Goal: Communication & Community: Share content

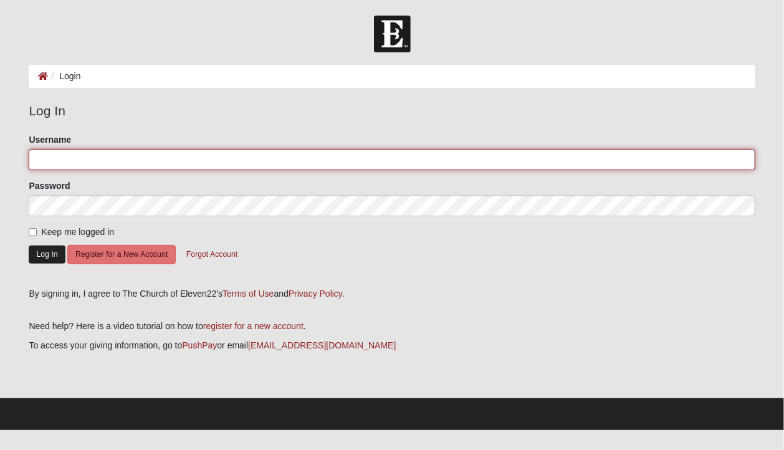
type input "jaxkaren"
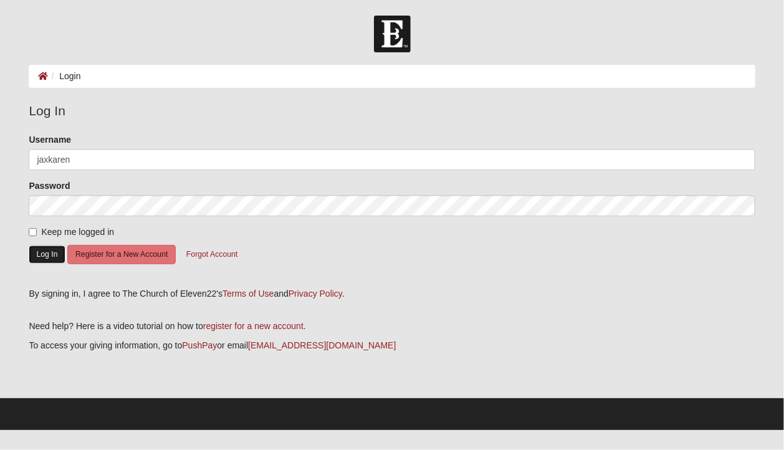
click at [46, 257] on button "Log In" at bounding box center [47, 255] width 36 height 18
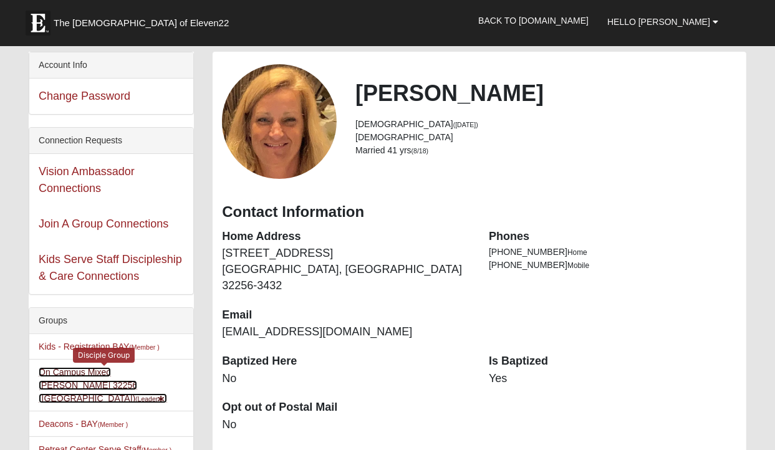
click at [138, 368] on link "On Campus Mixed Sayre 32256 (Baymeadows Campus) (Leader )" at bounding box center [103, 385] width 128 height 36
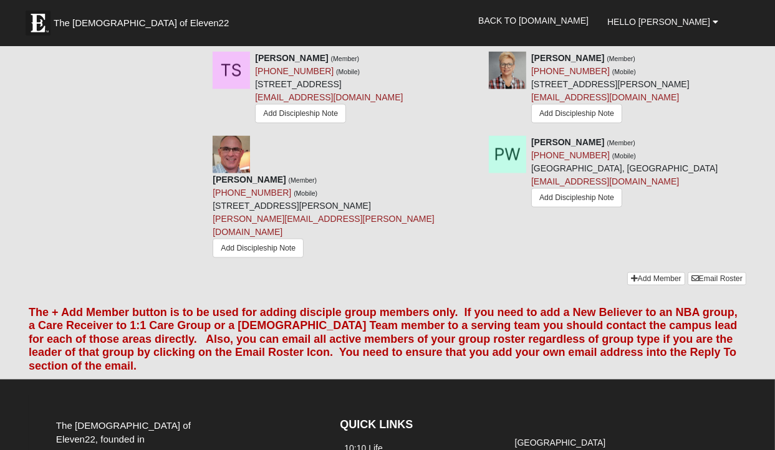
scroll to position [1487, 0]
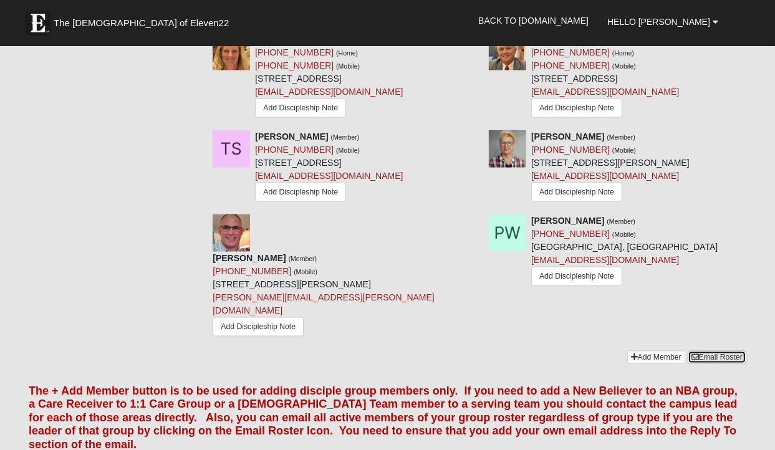
click at [710, 351] on link "Email Roster" at bounding box center [716, 357] width 59 height 13
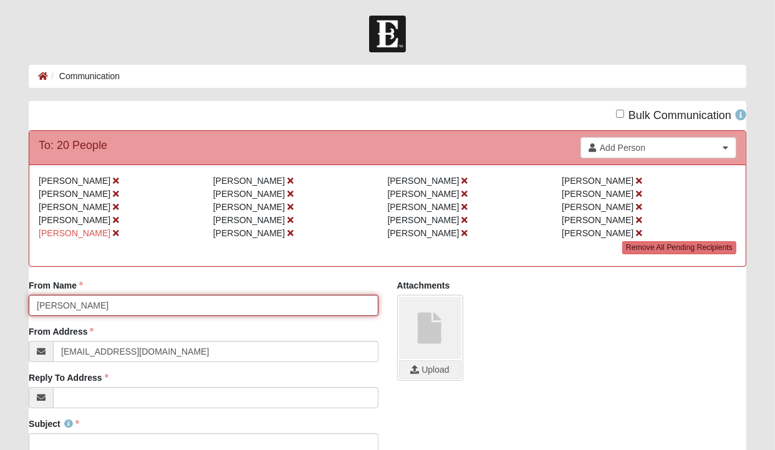
click at [36, 302] on input "[PERSON_NAME]" at bounding box center [203, 305] width 349 height 21
type input "[PERSON_NAME] and [PERSON_NAME]"
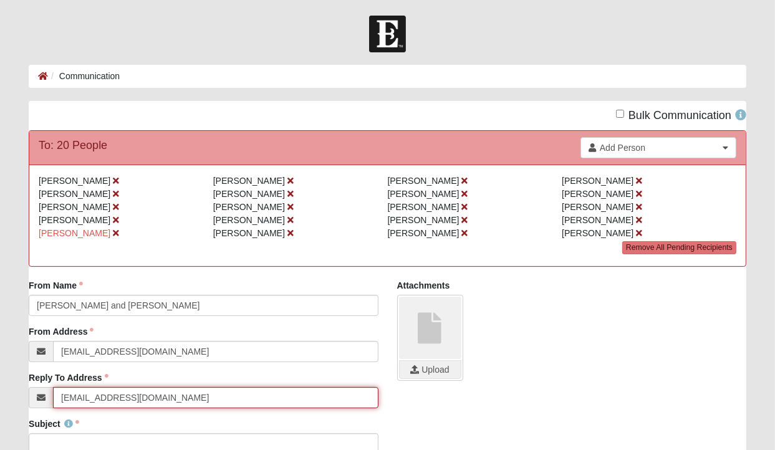
type input "[EMAIL_ADDRESS][DOMAIN_NAME]"
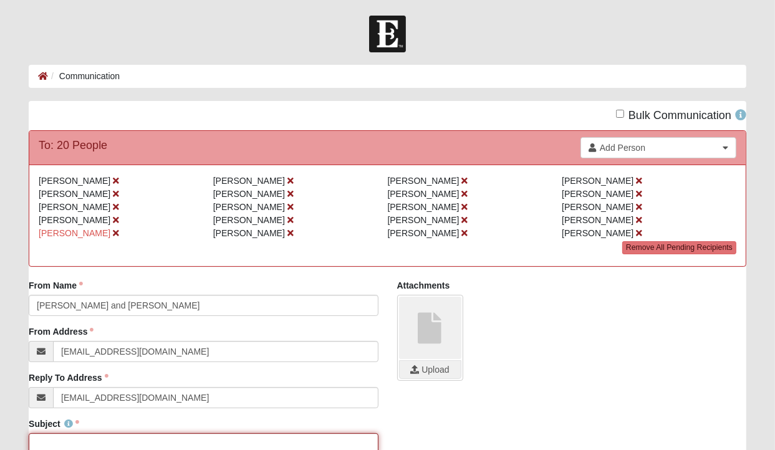
scroll to position [3, 0]
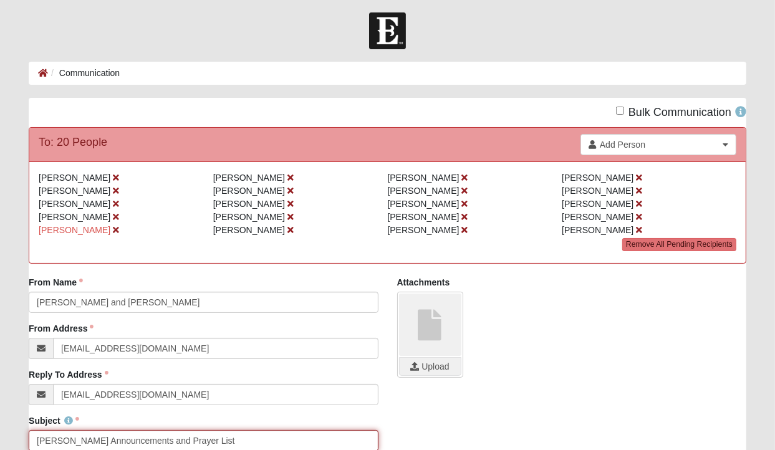
type input "Sayre DG Announcements and Prayer List"
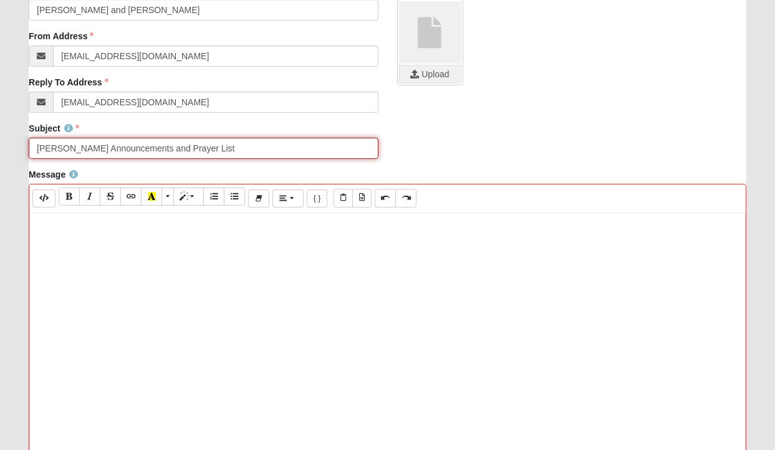
drag, startPoint x: 211, startPoint y: 145, endPoint x: -112, endPoint y: 88, distance: 328.3
click at [0, 88] on html "Hello Karen My Account Log Out Communication Communication Error" at bounding box center [387, 219] width 775 height 1028
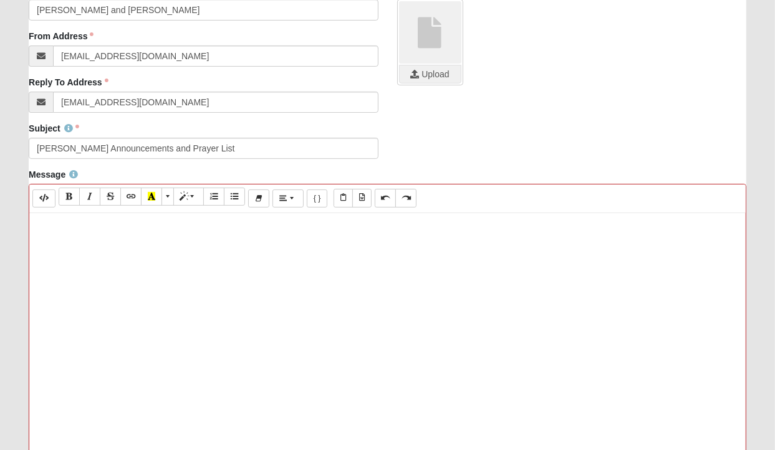
click at [70, 226] on p at bounding box center [388, 225] width 704 height 13
paste div
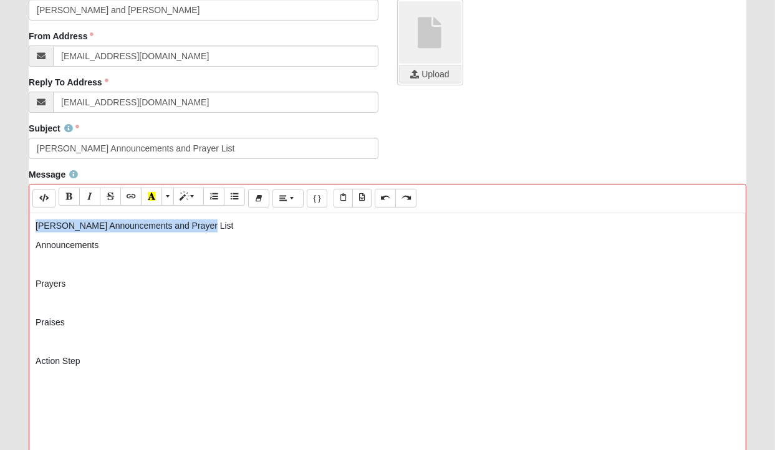
drag, startPoint x: 204, startPoint y: 226, endPoint x: -77, endPoint y: 200, distance: 282.2
click at [0, 200] on html "Hello Karen My Account Log Out Communication Communication Error" at bounding box center [387, 219] width 775 height 1028
click at [105, 247] on p "Announcements" at bounding box center [388, 245] width 704 height 13
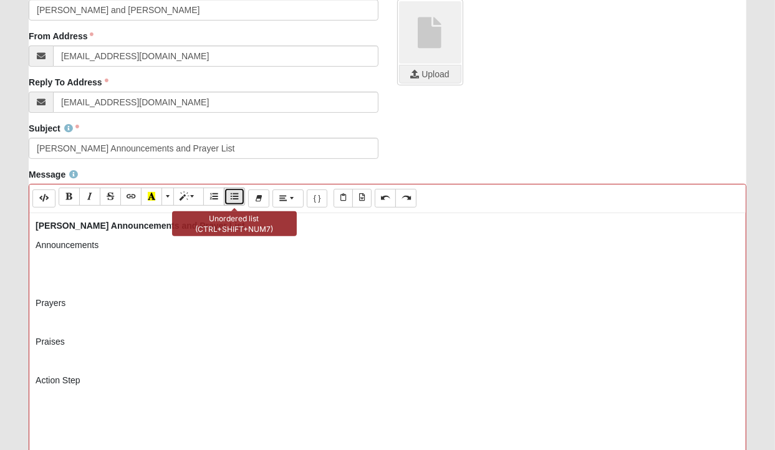
click at [236, 193] on icon "Unordered list (CTRL+SHIFT+NUM7)" at bounding box center [234, 196] width 7 height 9
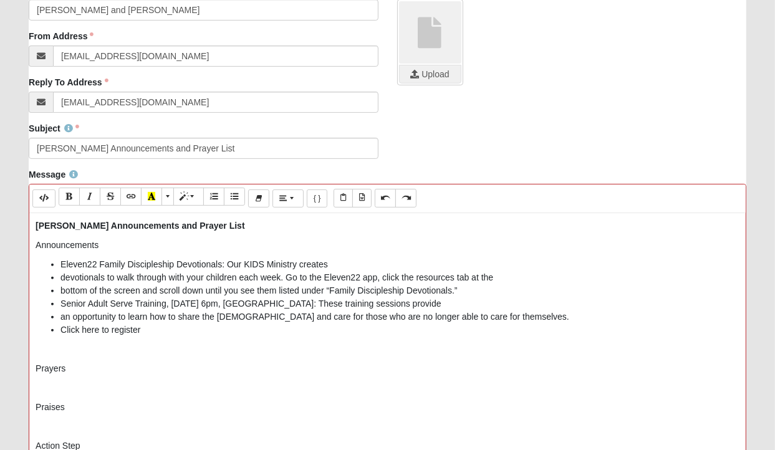
click at [338, 260] on li "Eleven22 Family Discipleship Devotionals: Our KIDS Ministry creates" at bounding box center [399, 264] width 679 height 13
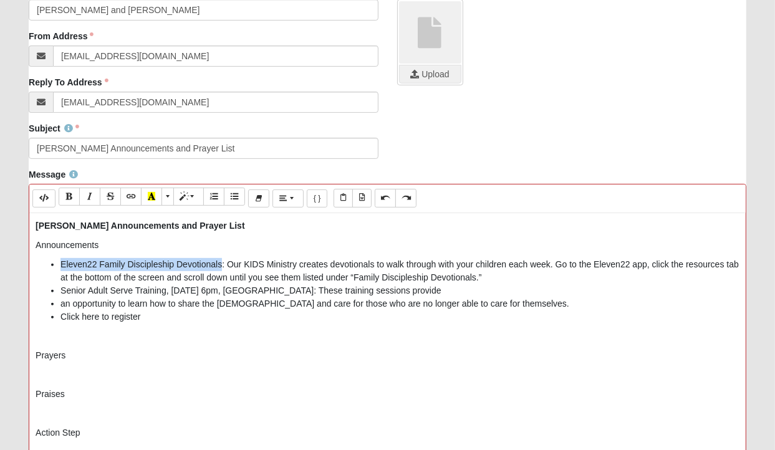
drag, startPoint x: 60, startPoint y: 262, endPoint x: 219, endPoint y: 267, distance: 159.6
click at [222, 267] on li "Eleven22 Family Discipleship Devotionals: Our KIDS Ministry creates devotionals…" at bounding box center [399, 271] width 679 height 26
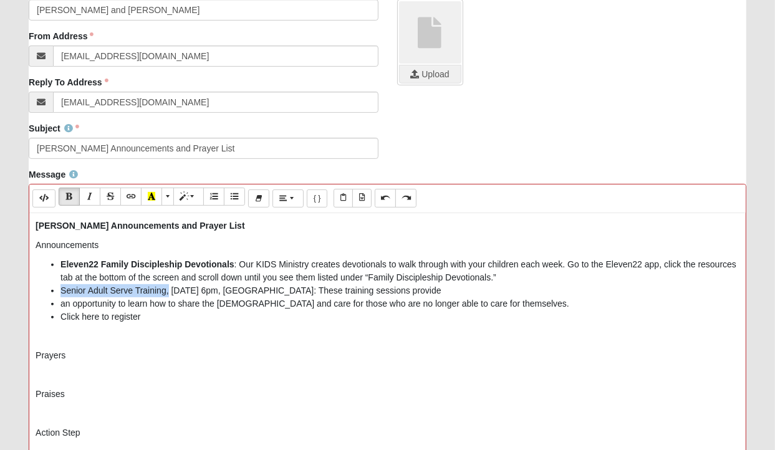
drag, startPoint x: 61, startPoint y: 289, endPoint x: 167, endPoint y: 292, distance: 106.0
click at [167, 292] on li "Senior Adult Serve Training, Sunday, October 26, 6pm, Arlington Campus: These t…" at bounding box center [399, 290] width 679 height 13
click at [369, 345] on div "Sayre DG Announcements and Prayer List Announcements Eleven22 Family Disciplesh…" at bounding box center [387, 400] width 716 height 374
click at [489, 290] on li "Senior Adult Serve Training - Sunday, October 26, 6pm, Arlington Campus: These …" at bounding box center [399, 290] width 679 height 13
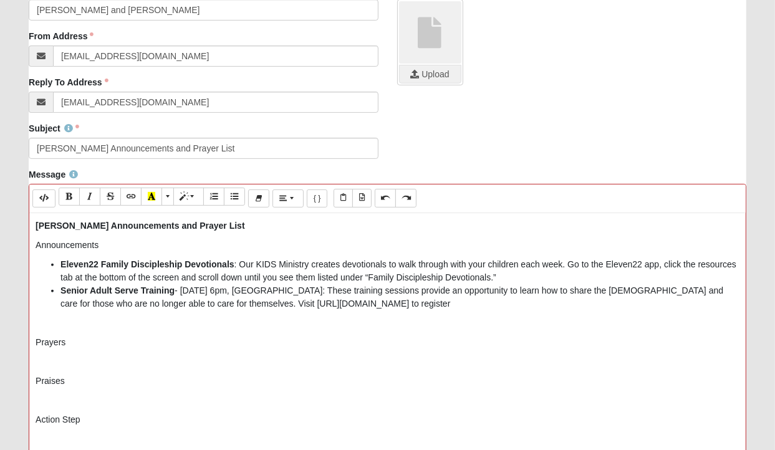
click at [546, 298] on li "Senior Adult Serve Training - Sunday, October 26, 6pm, Arlington Campus: These …" at bounding box center [399, 297] width 679 height 26
click at [55, 247] on p "Announcements" at bounding box center [388, 245] width 704 height 13
click at [72, 343] on p "Prayers" at bounding box center [388, 342] width 704 height 13
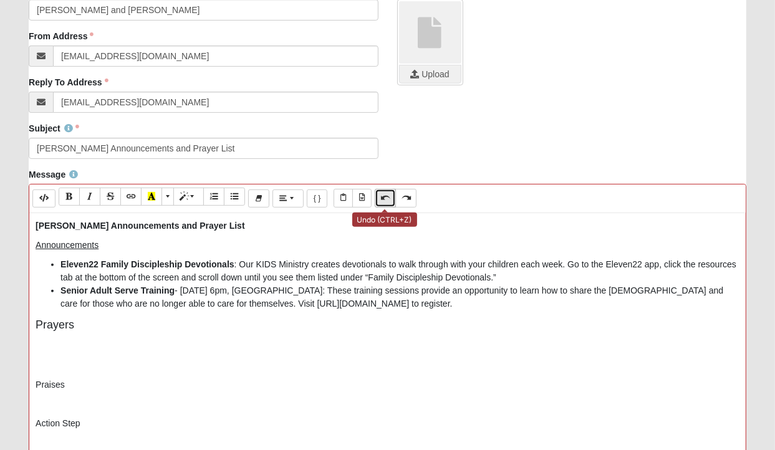
click at [383, 198] on icon "Undo (CTRL+Z)" at bounding box center [384, 197] width 7 height 9
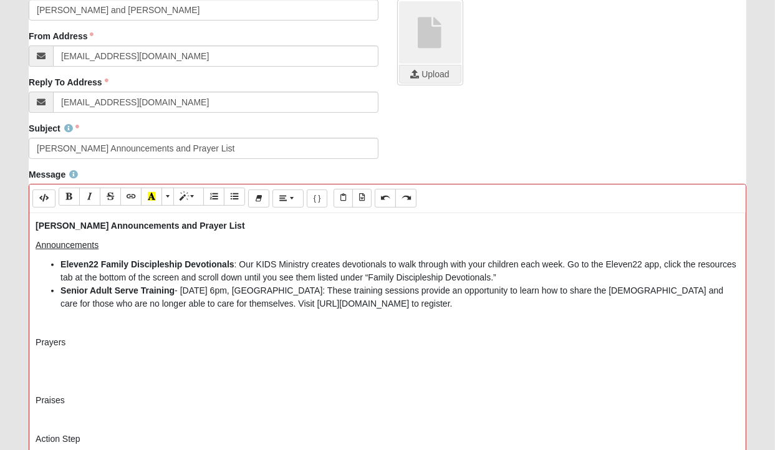
click at [80, 341] on p "Prayers" at bounding box center [388, 342] width 704 height 13
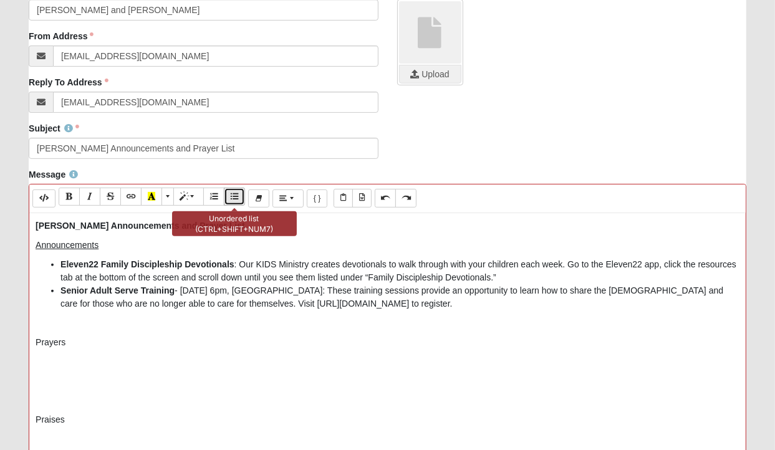
click at [234, 199] on icon "Unordered list (CTRL+SHIFT+NUM7)" at bounding box center [234, 196] width 7 height 9
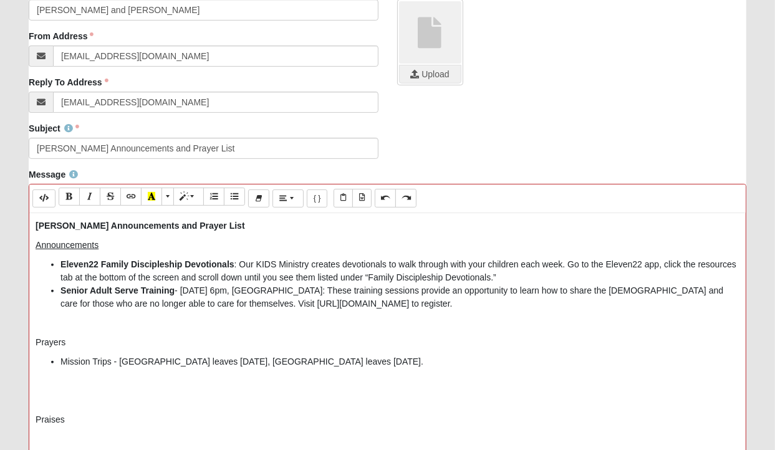
click at [41, 342] on p "Prayers" at bounding box center [388, 342] width 704 height 13
click at [60, 364] on ul "Mission Trips - Panama leaves Saturday, Costa Rica leaves Monday." at bounding box center [388, 361] width 704 height 13
drag, startPoint x: 60, startPoint y: 360, endPoint x: 110, endPoint y: 362, distance: 50.5
click at [110, 362] on li "Mission Trips - Panama leaves Saturday, Costa Rica leaves Monday." at bounding box center [399, 361] width 679 height 13
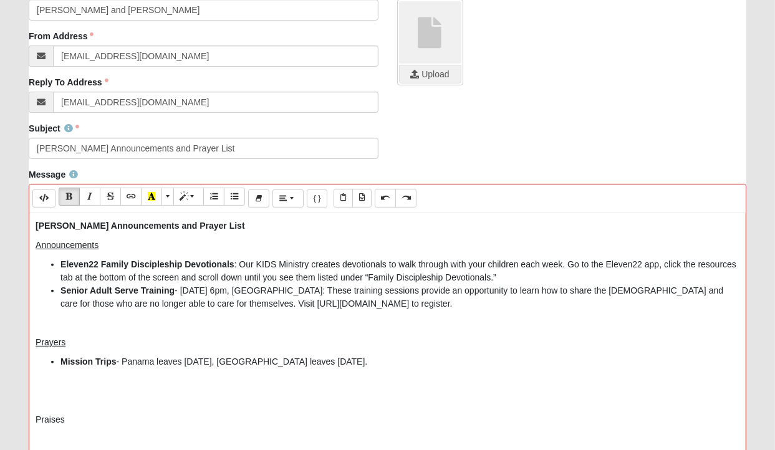
click at [342, 360] on li "Mission Trips - Panama leaves Saturday, Costa Rica leaves Monday." at bounding box center [399, 361] width 679 height 13
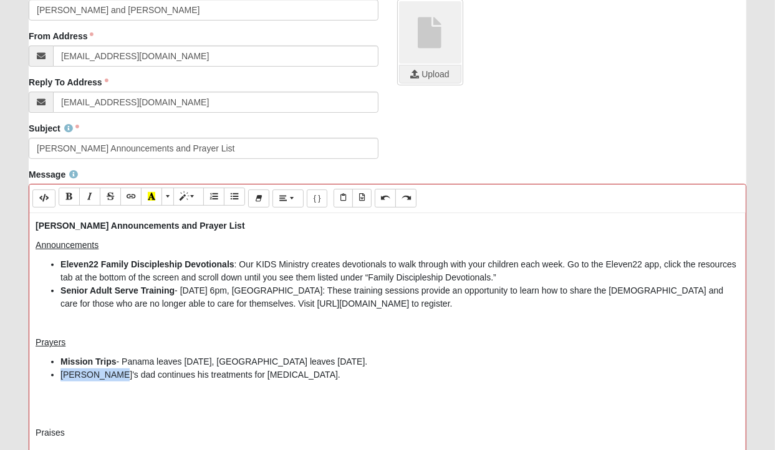
drag, startPoint x: 62, startPoint y: 372, endPoint x: 107, endPoint y: 376, distance: 45.0
click at [107, 376] on li "Krissy's dad continues his treatments for cancer." at bounding box center [399, 374] width 679 height 13
click at [279, 374] on li "Krissy's dad continues his treatments for cancer." at bounding box center [399, 374] width 679 height 13
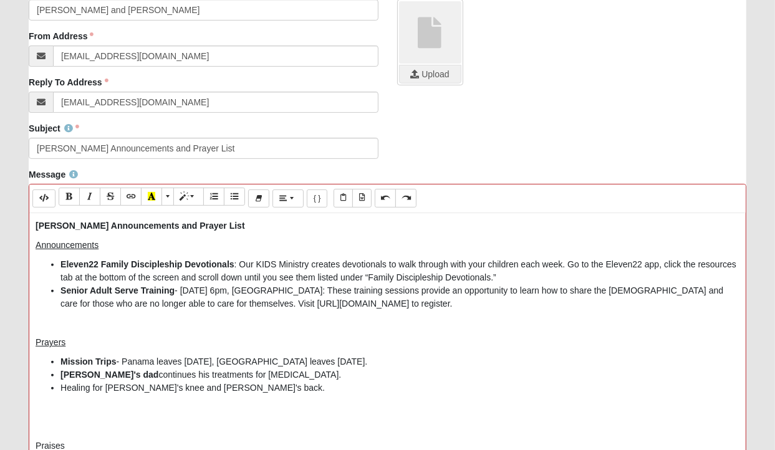
click at [72, 389] on li "Healing for Cynthia's knee and Jerry's back." at bounding box center [399, 387] width 679 height 13
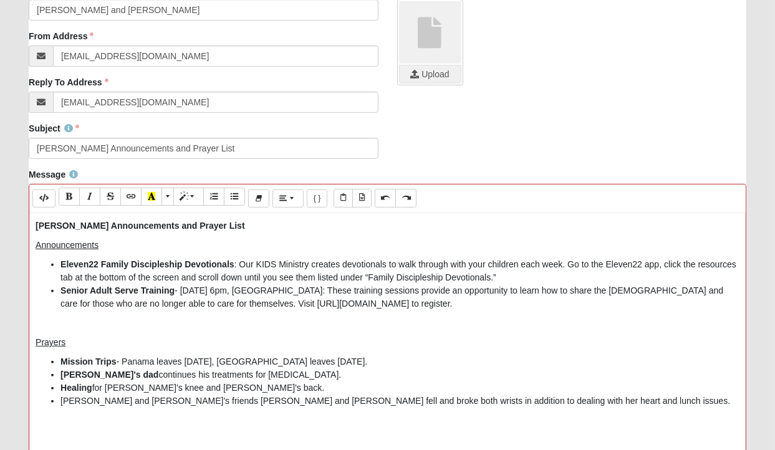
click at [158, 398] on li "Bill and Cathy's friends Nick and Marilyn - Marilyn fell and broke both wrists …" at bounding box center [399, 400] width 679 height 13
click at [199, 400] on li "Bill and Cathy's friends Nick and Marilyn - Marilyn fell and broke both wrists …" at bounding box center [399, 400] width 679 height 13
click at [578, 399] on li "Bill and Cathy's friends Nick and Marilyn - Marilyn fell and broke both wrists …" at bounding box center [399, 407] width 679 height 26
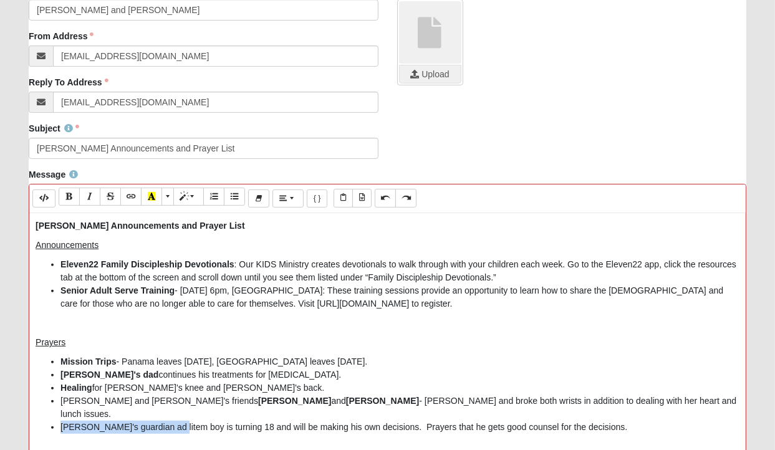
drag, startPoint x: 59, startPoint y: 411, endPoint x: 167, endPoint y: 412, distance: 107.8
click at [167, 412] on ul "Mission Trips - Panama leaves Saturday, Costa Rica leaves Monday. Krissy's dad …" at bounding box center [388, 394] width 704 height 79
click at [274, 421] on li "Lisa's guardian ad litem boy is turning 18 and will be making his own decisions…" at bounding box center [399, 427] width 679 height 13
click at [612, 421] on li "Lisa's guardian ad litem boy is turning 18 and will be begin making his own dec…" at bounding box center [399, 427] width 679 height 13
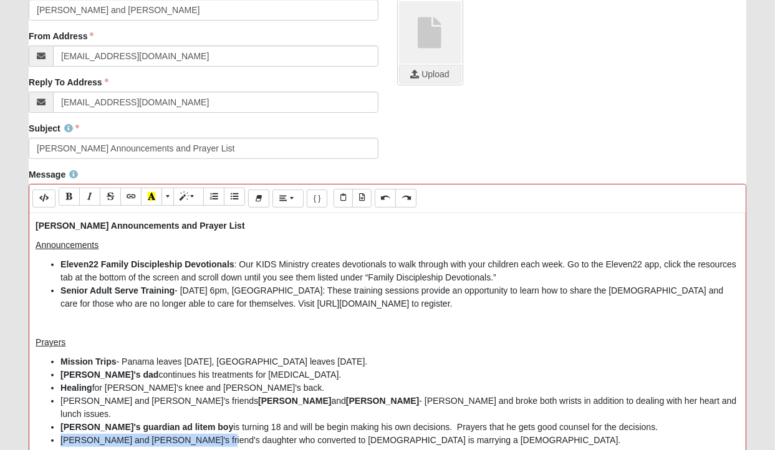
drag, startPoint x: 60, startPoint y: 424, endPoint x: 199, endPoint y: 424, distance: 138.3
click at [199, 434] on li "Jim and Cynthia's friend's daughter who converted to Islam is marrying a Muslim." at bounding box center [399, 440] width 679 height 13
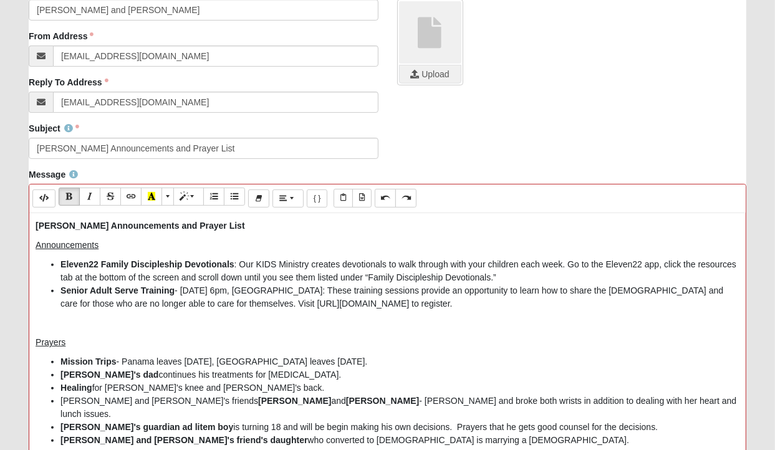
click at [396, 434] on li "Jim and Cynthia's friend's daughter who converted to Islam is marrying a Muslim." at bounding box center [399, 440] width 679 height 13
drag, startPoint x: 60, startPoint y: 427, endPoint x: 208, endPoint y: 423, distance: 148.4
click at [208, 435] on b "Jim and Cynthia's friend's daughter" at bounding box center [183, 440] width 247 height 10
click at [207, 434] on li "Jim and Cynthia's friend's daughter Deborah, who converted to Islam is marrying…" at bounding box center [399, 440] width 679 height 13
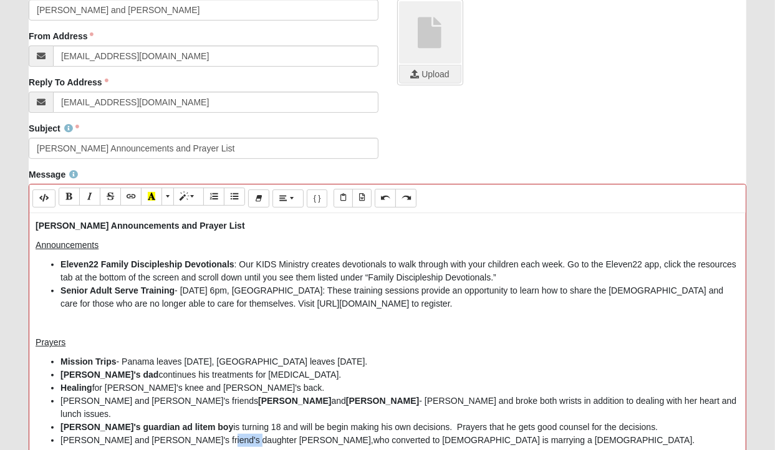
click at [207, 434] on li "Jim and Cynthia's friend's daughter Deborah, who converted to Islam is marrying…" at bounding box center [399, 440] width 679 height 13
click at [65, 447] on li at bounding box center [399, 453] width 679 height 13
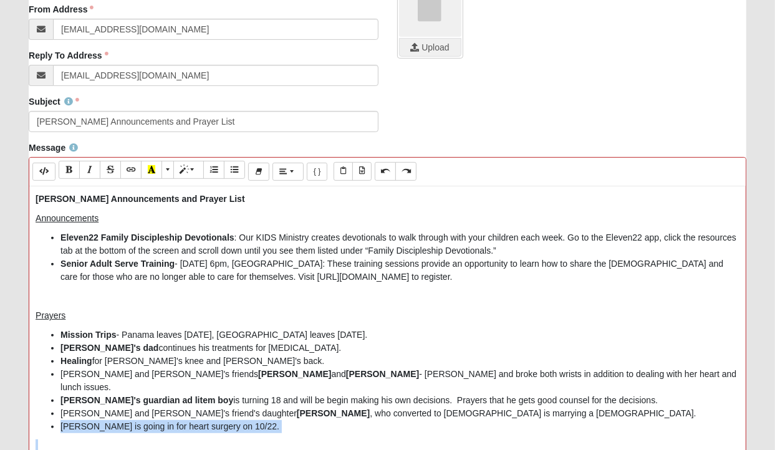
scroll to position [326, 0]
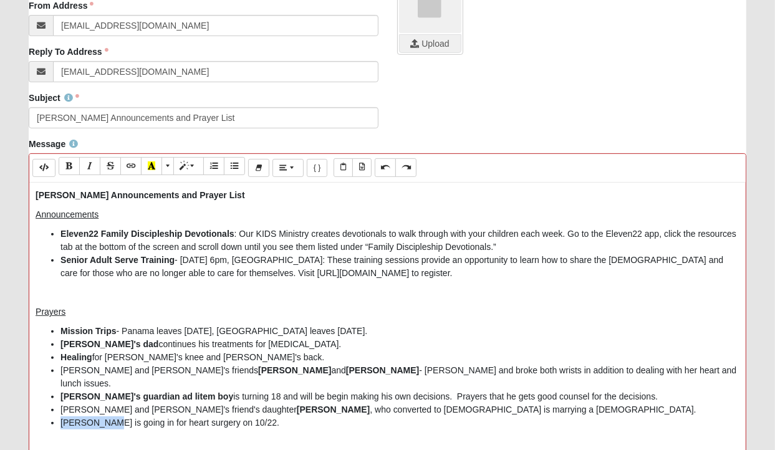
drag, startPoint x: 60, startPoint y: 437, endPoint x: 109, endPoint y: 408, distance: 57.6
click at [109, 416] on li "Pascal Renn is going in for heart surgery on 10/22." at bounding box center [399, 422] width 679 height 13
click at [287, 416] on li "Pascal Renn is going in for heart surgery on 10/22." at bounding box center [399, 422] width 679 height 13
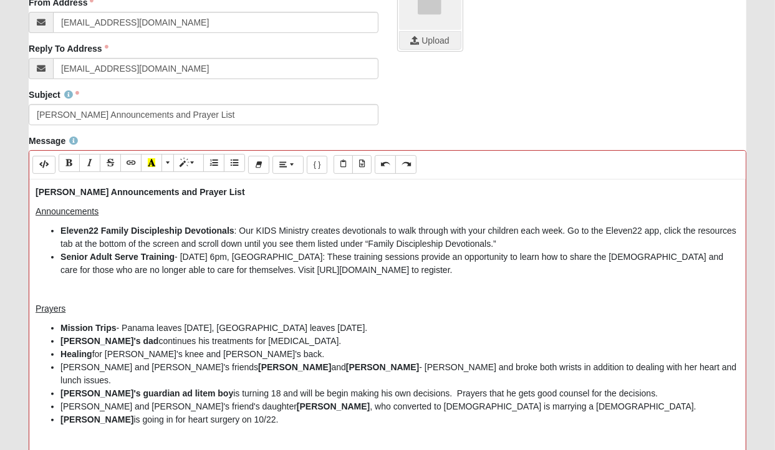
scroll to position [348, 0]
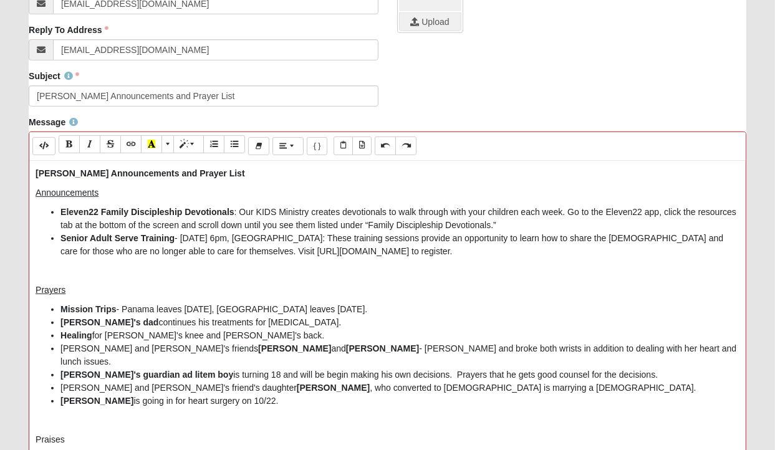
click at [47, 433] on p "Praises" at bounding box center [388, 439] width 704 height 13
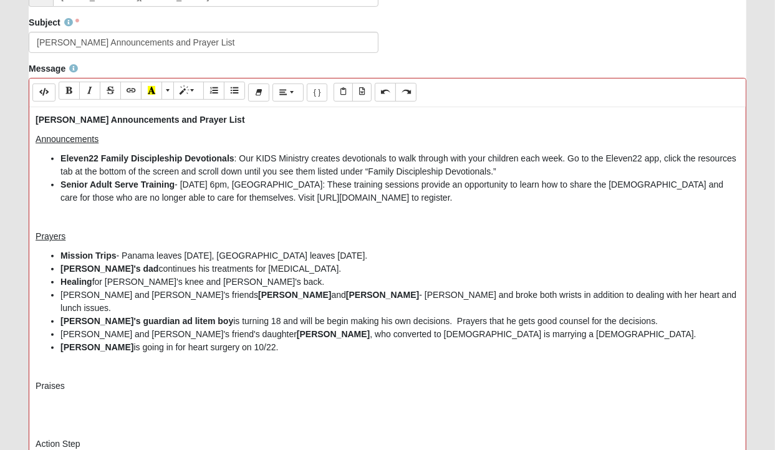
scroll to position [404, 0]
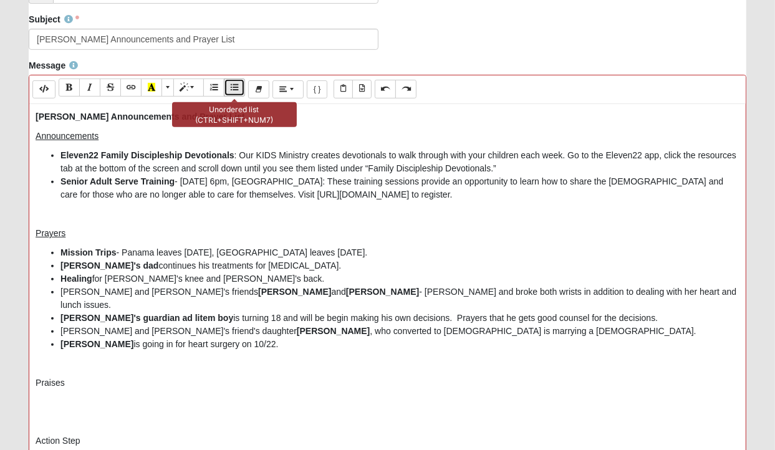
click at [229, 83] on button "Unordered list (CTRL+SHIFT+NUM7)" at bounding box center [234, 88] width 21 height 18
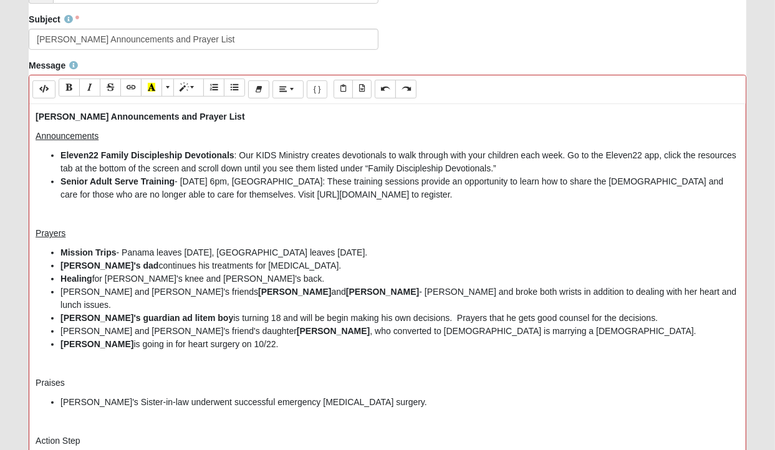
click at [141, 396] on li "Karen's Sister-in-law underwent successful emergency gallbladder surgery." at bounding box center [399, 402] width 679 height 13
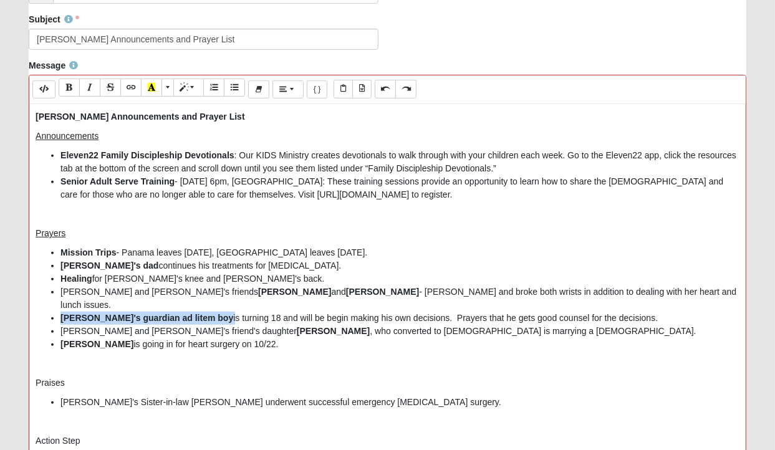
drag, startPoint x: 75, startPoint y: 302, endPoint x: 179, endPoint y: 305, distance: 104.8
click at [179, 305] on ul "Mission Trips - Panama leaves Saturday, Costa Rica leaves Monday. Krissy's dad …" at bounding box center [388, 298] width 704 height 105
copy li "Lisa's guardian ad litem boy"
click at [395, 396] on li "Karen's Sister-in-law Valerie underwent successful emergency gallbladder surger…" at bounding box center [399, 402] width 679 height 13
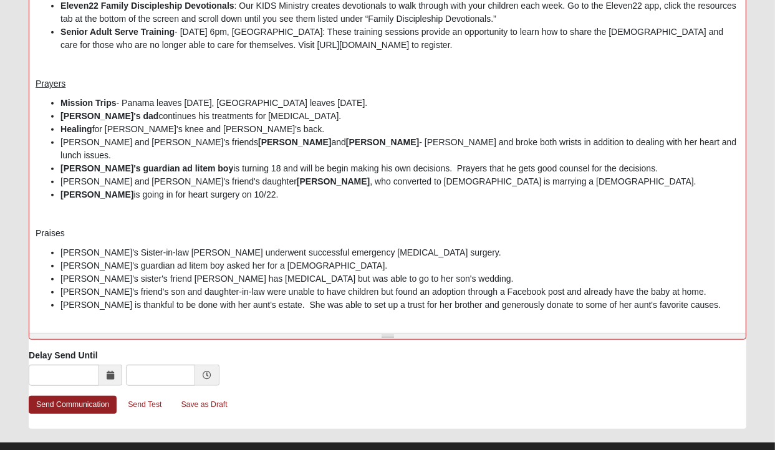
scroll to position [21, 0]
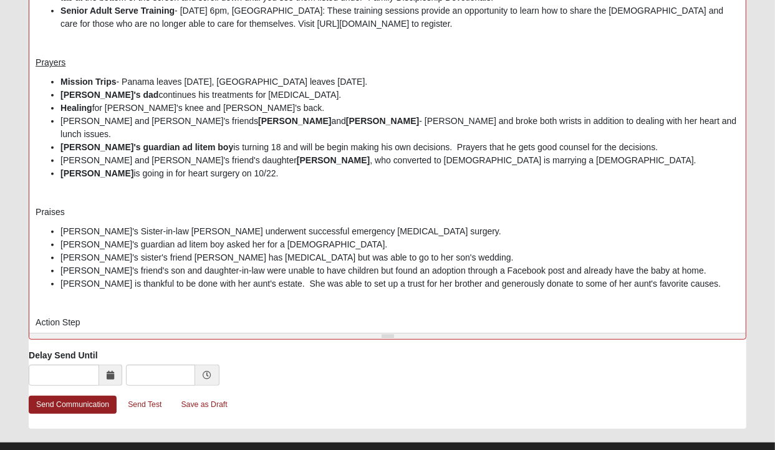
click at [52, 206] on p "Praises" at bounding box center [388, 212] width 704 height 13
click at [97, 316] on p "Action Step" at bounding box center [388, 322] width 704 height 13
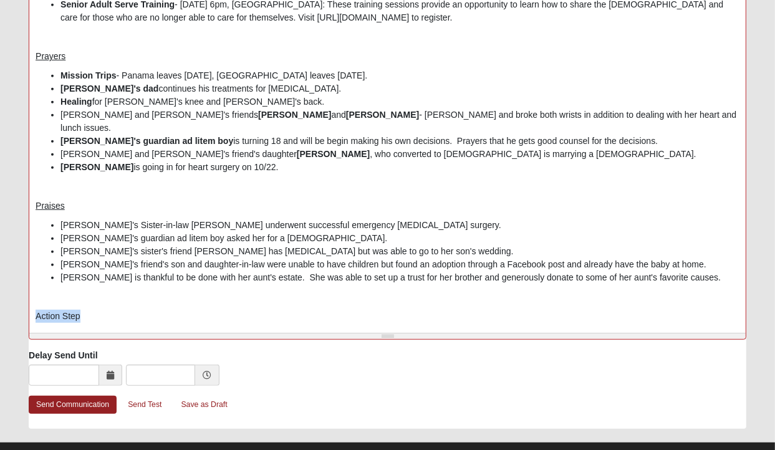
drag, startPoint x: 32, startPoint y: 302, endPoint x: 80, endPoint y: 302, distance: 48.0
click at [80, 302] on div "Sayre DG Announcements and Prayer List Announcements Eleven22 Family Disciplesh…" at bounding box center [387, 142] width 716 height 374
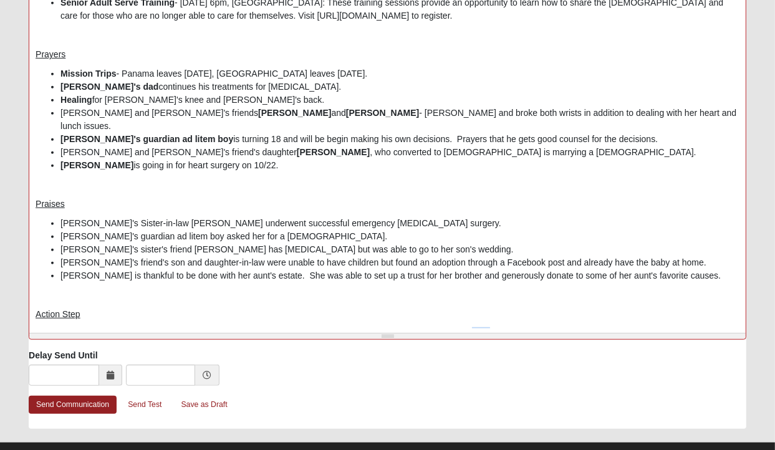
scroll to position [44, 0]
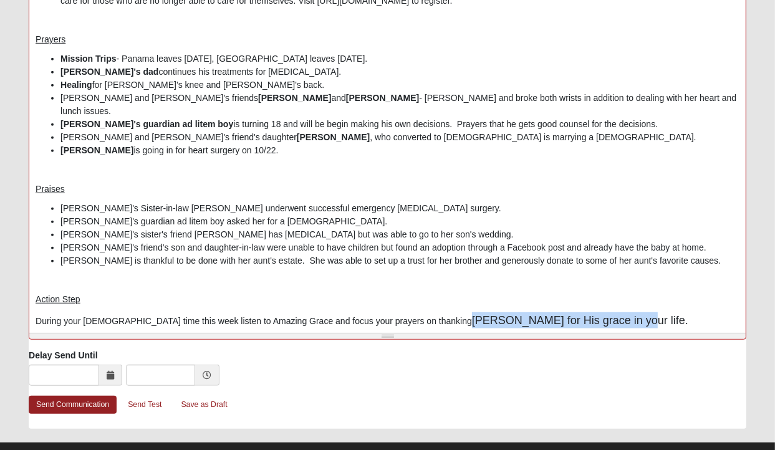
drag, startPoint x: 415, startPoint y: 321, endPoint x: 579, endPoint y: 310, distance: 164.3
click at [579, 312] on p "During your God time this week listen to Amazing Grace and focus your prayers o…" at bounding box center [388, 320] width 704 height 17
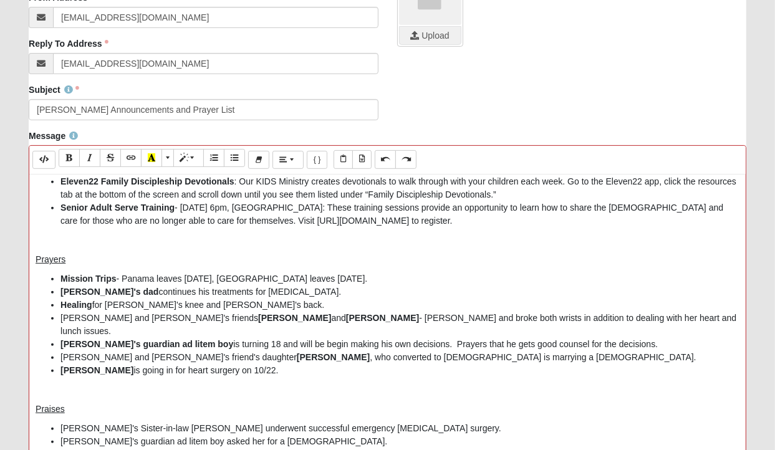
scroll to position [319, 0]
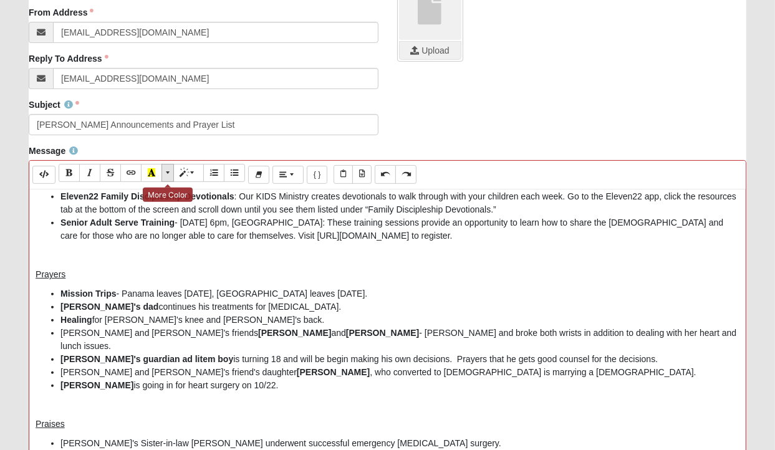
click at [167, 170] on span "More Color" at bounding box center [168, 172] width 7 height 9
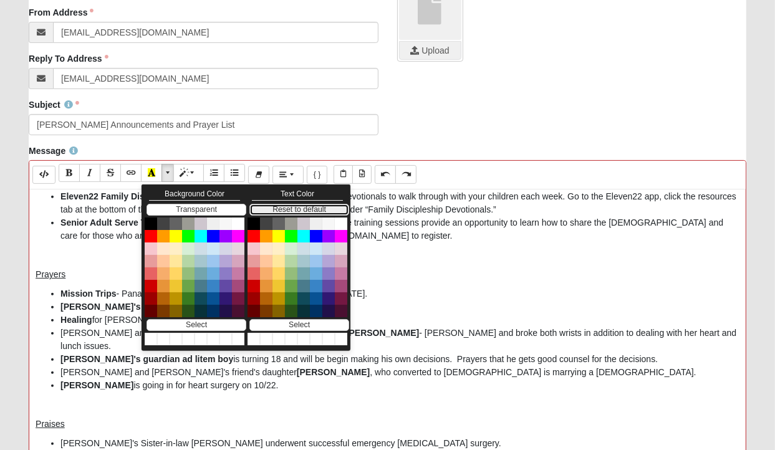
click at [269, 208] on button "Reset to default" at bounding box center [299, 210] width 100 height 12
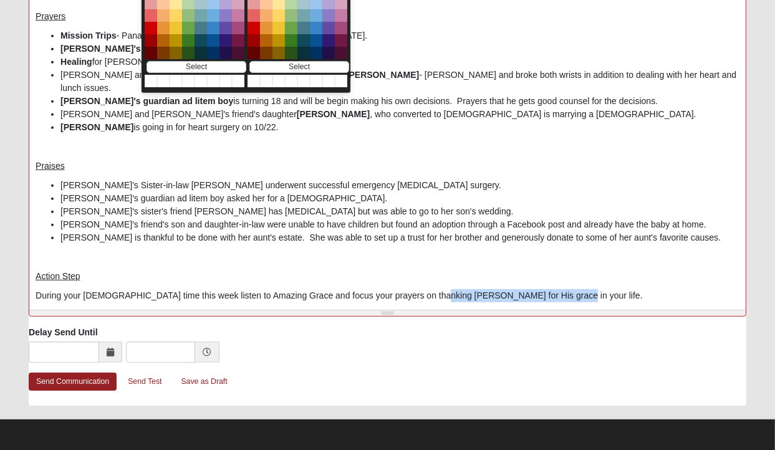
scroll to position [40, 0]
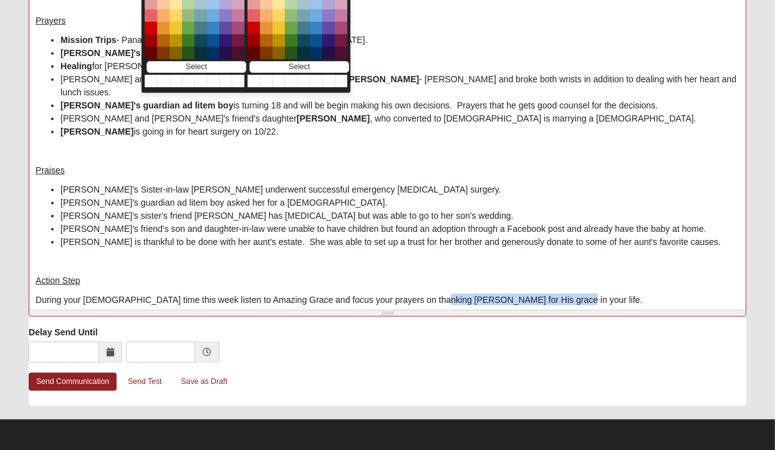
click at [604, 293] on p "During your God time this week listen to Amazing Grace and focus your prayers o…" at bounding box center [388, 299] width 704 height 13
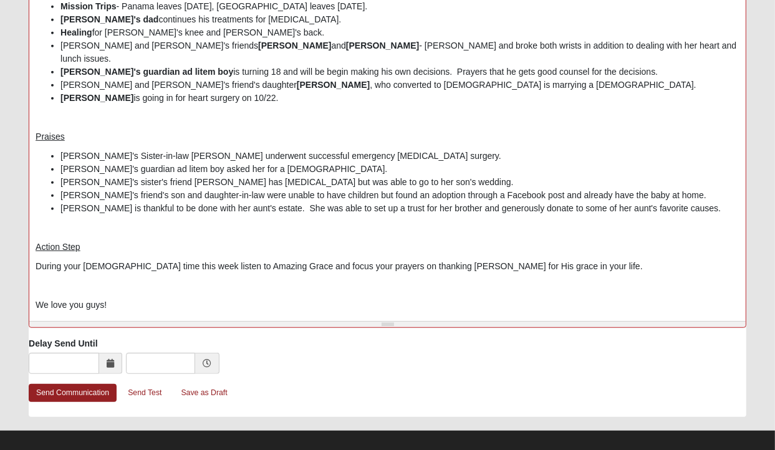
scroll to position [577, 0]
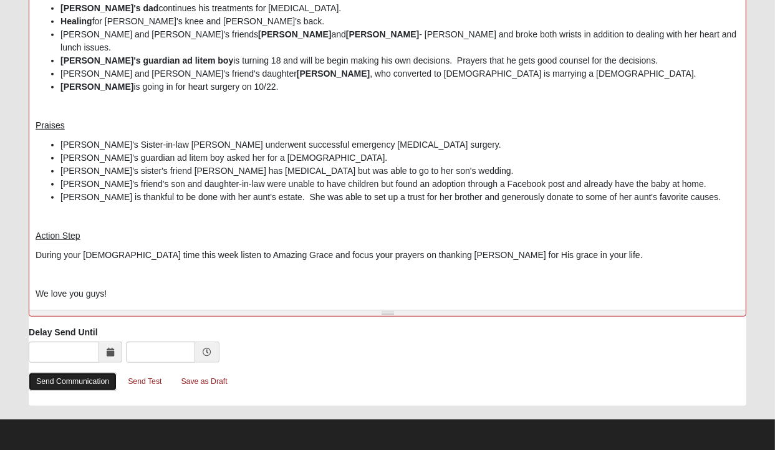
click at [72, 377] on link "Send Communication" at bounding box center [73, 382] width 88 height 18
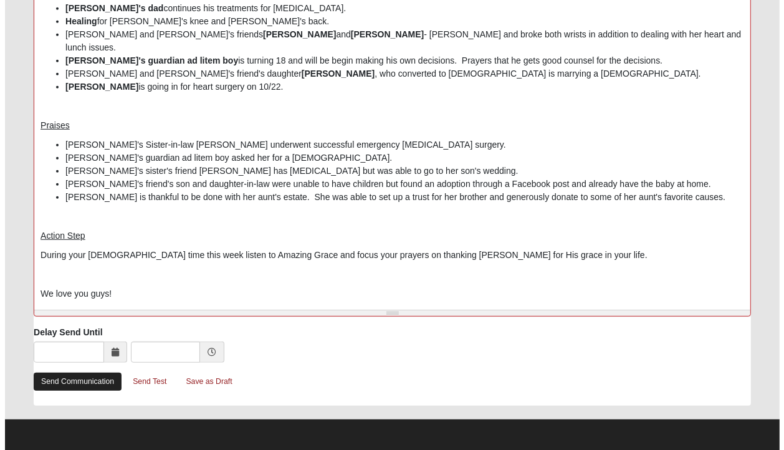
scroll to position [0, 0]
